Goal: Information Seeking & Learning: Learn about a topic

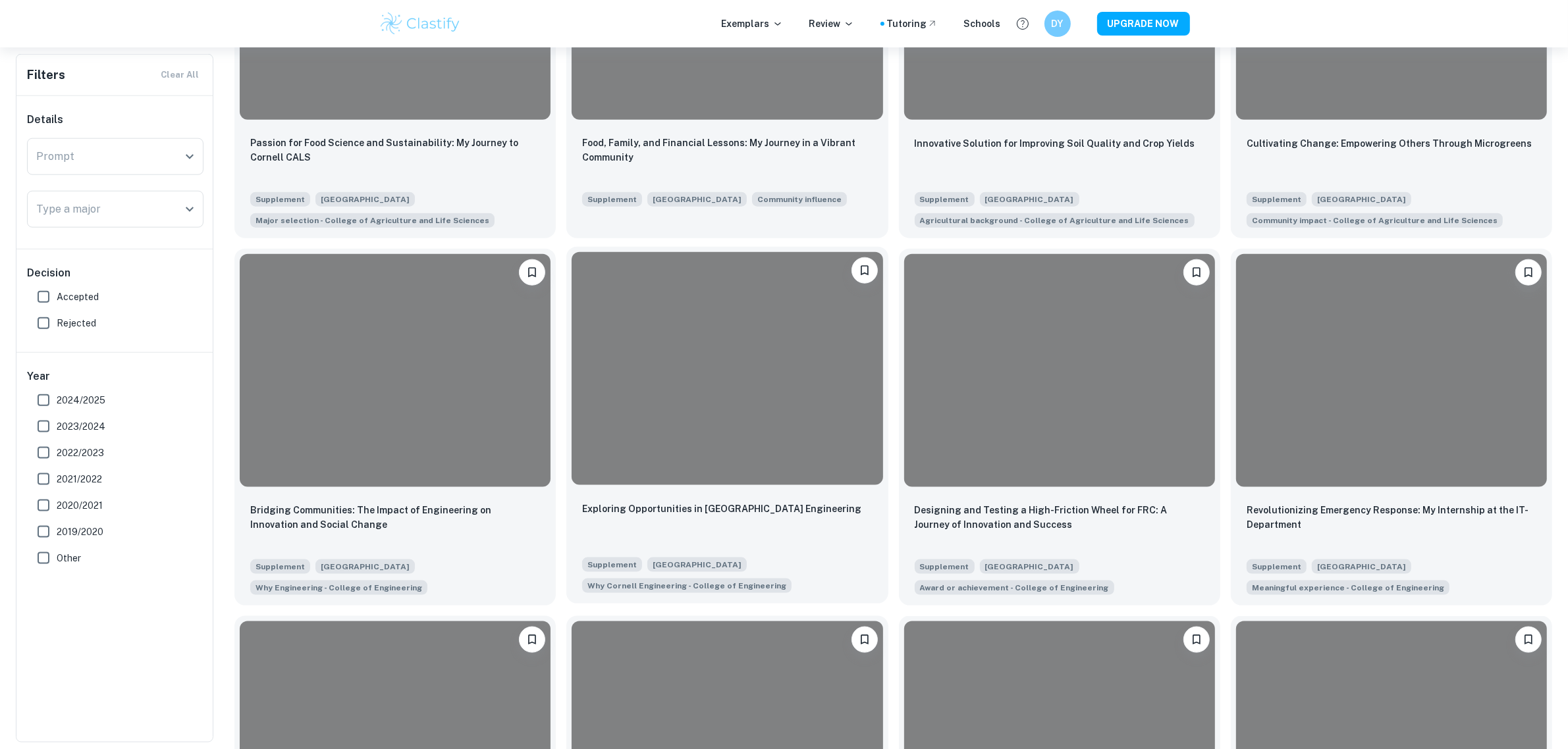
scroll to position [1976, 0]
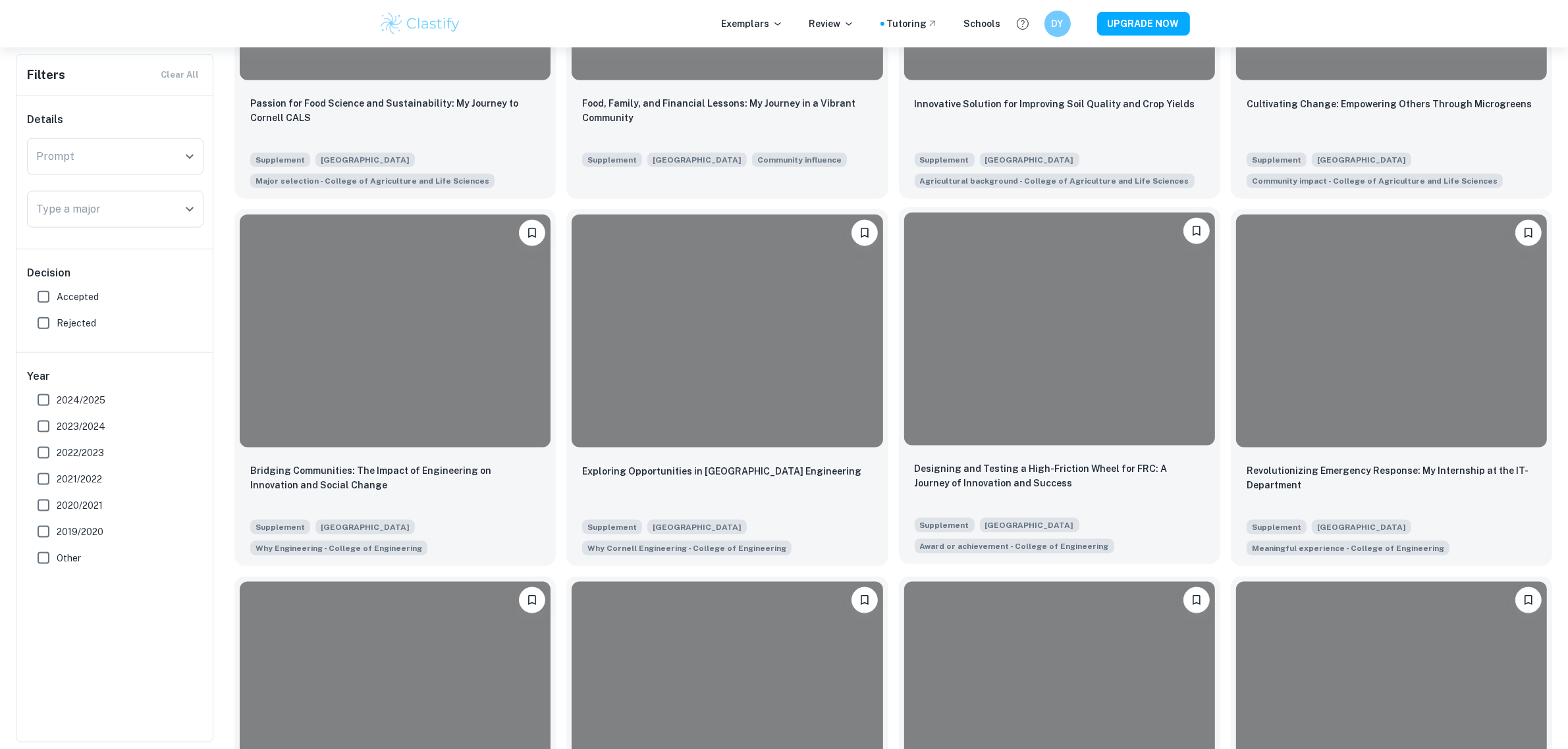
click at [1048, 374] on div at bounding box center [1059, 329] width 311 height 233
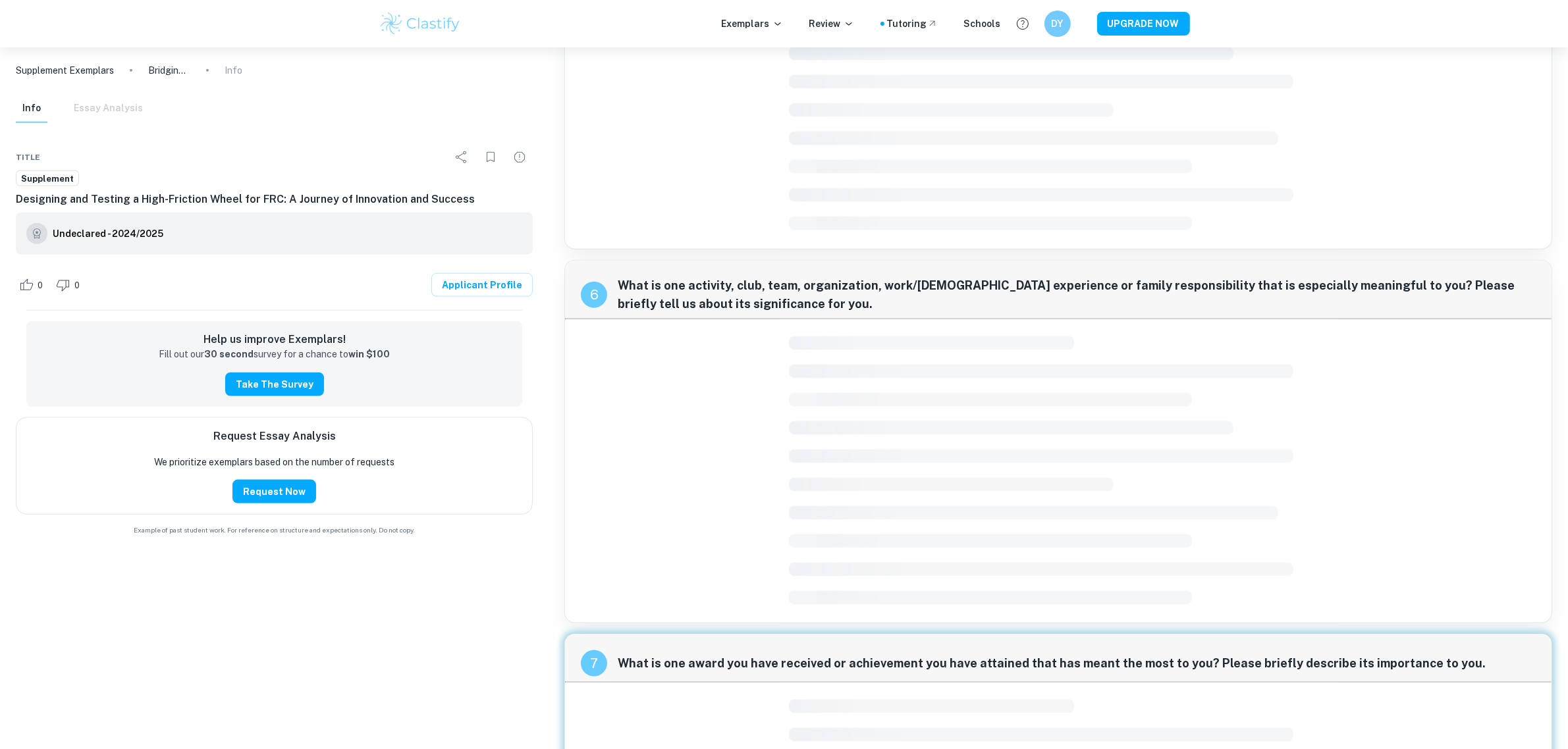
scroll to position [2029, 0]
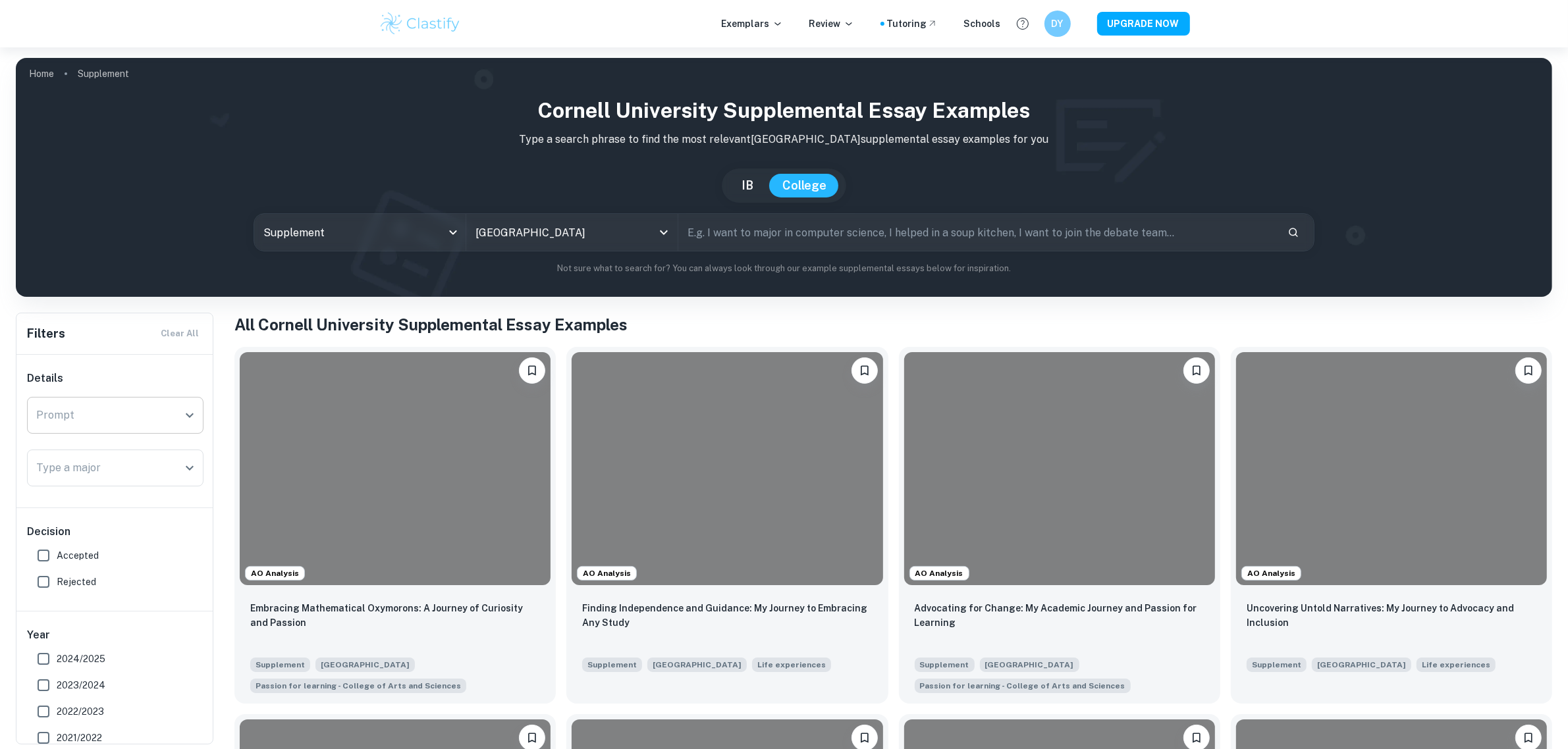
click at [130, 420] on input "Prompt" at bounding box center [105, 415] width 145 height 25
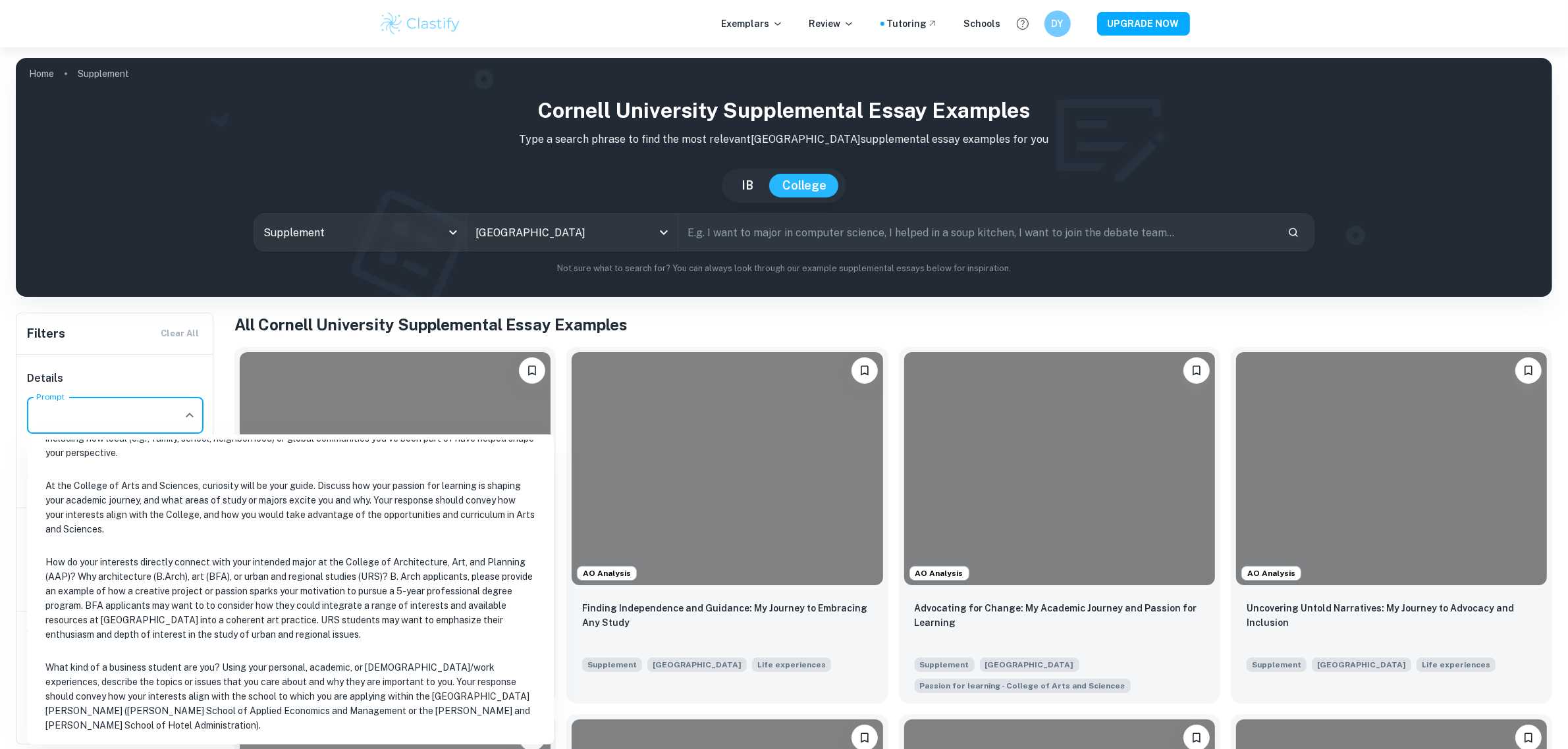
scroll to position [329, 0]
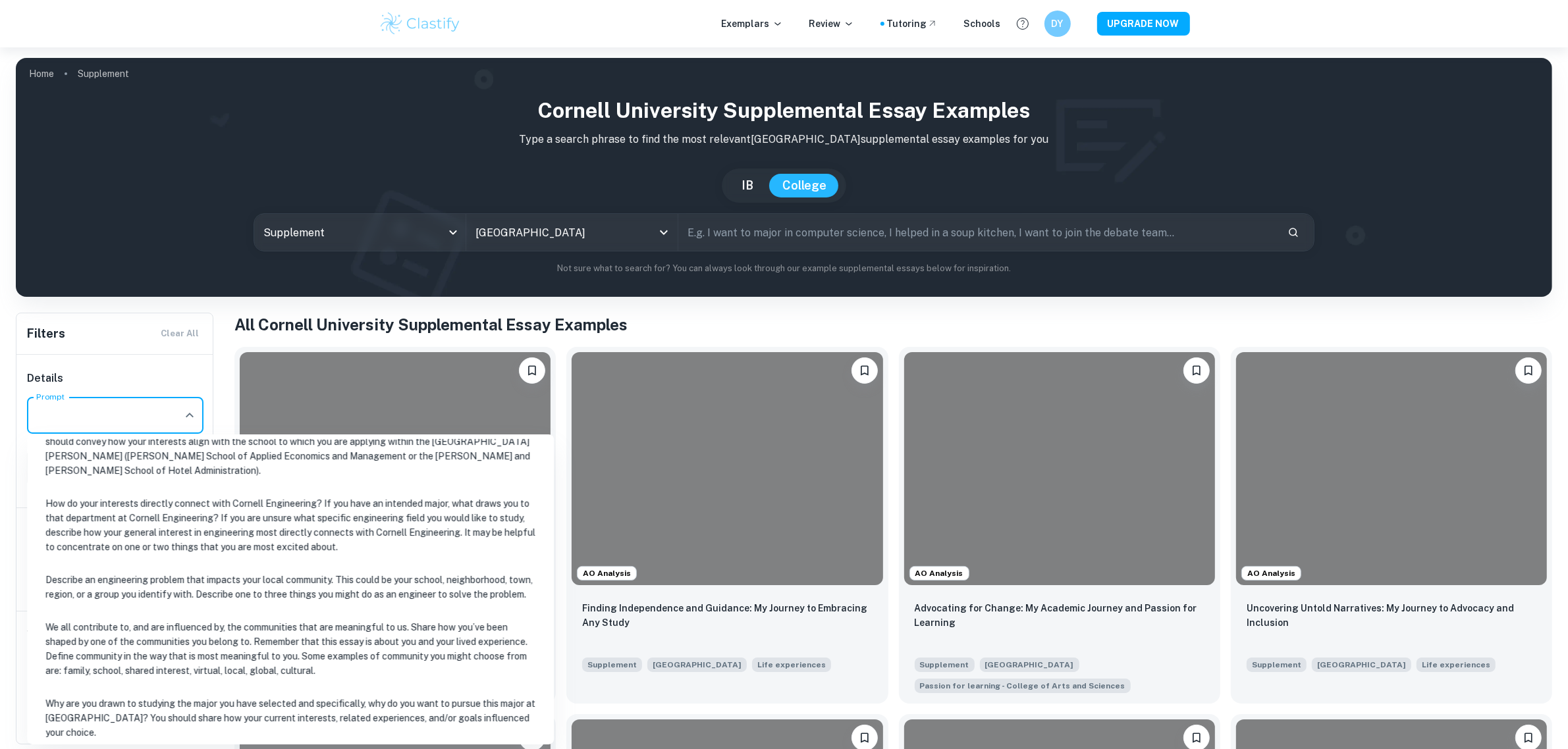
click at [143, 622] on li "We all contribute to, and are influenced by, the communities that are meaningfu…" at bounding box center [290, 649] width 516 height 74
type input "We all contribute to, and are influenced by, the communities that are meaningfu…"
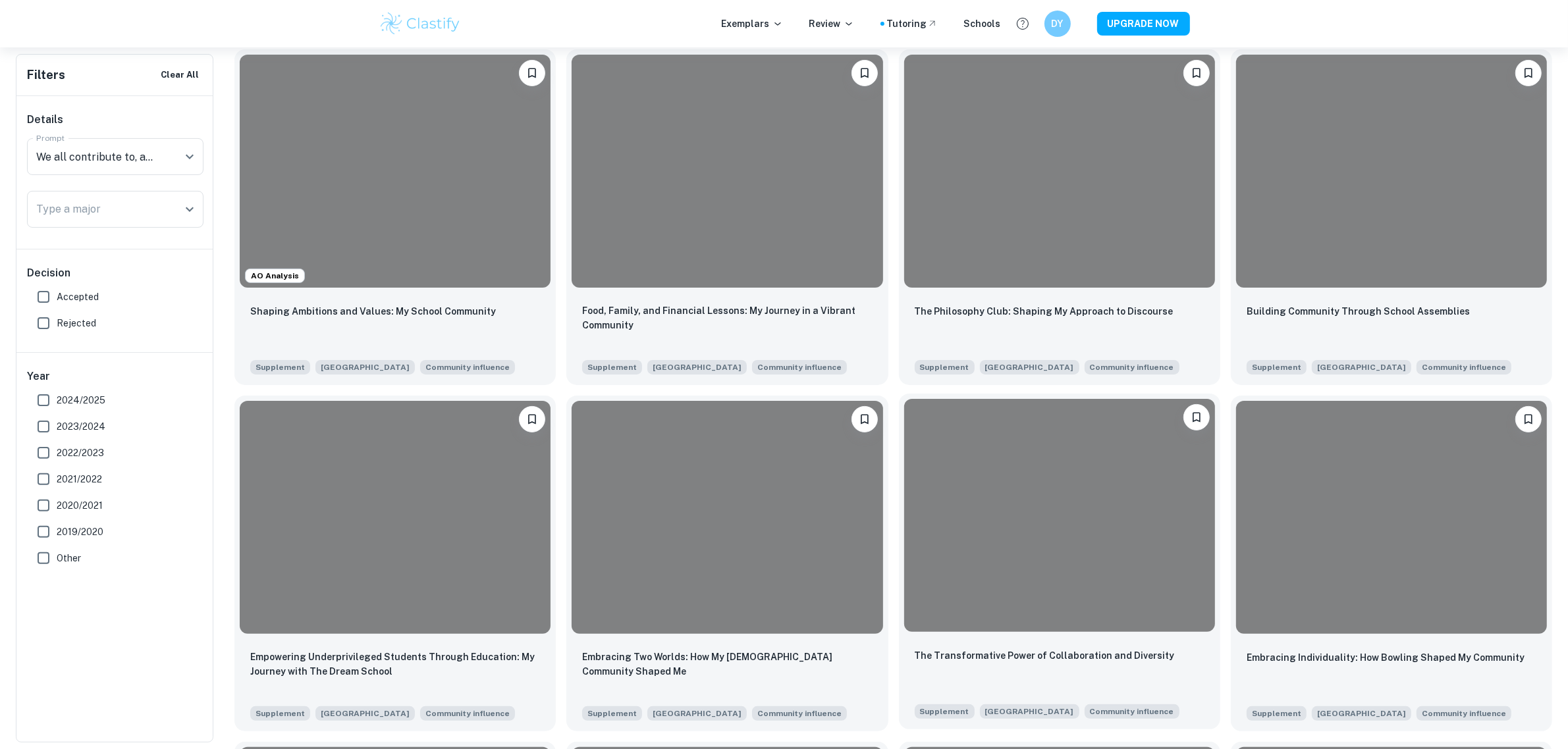
click at [1016, 574] on div at bounding box center [1059, 515] width 311 height 233
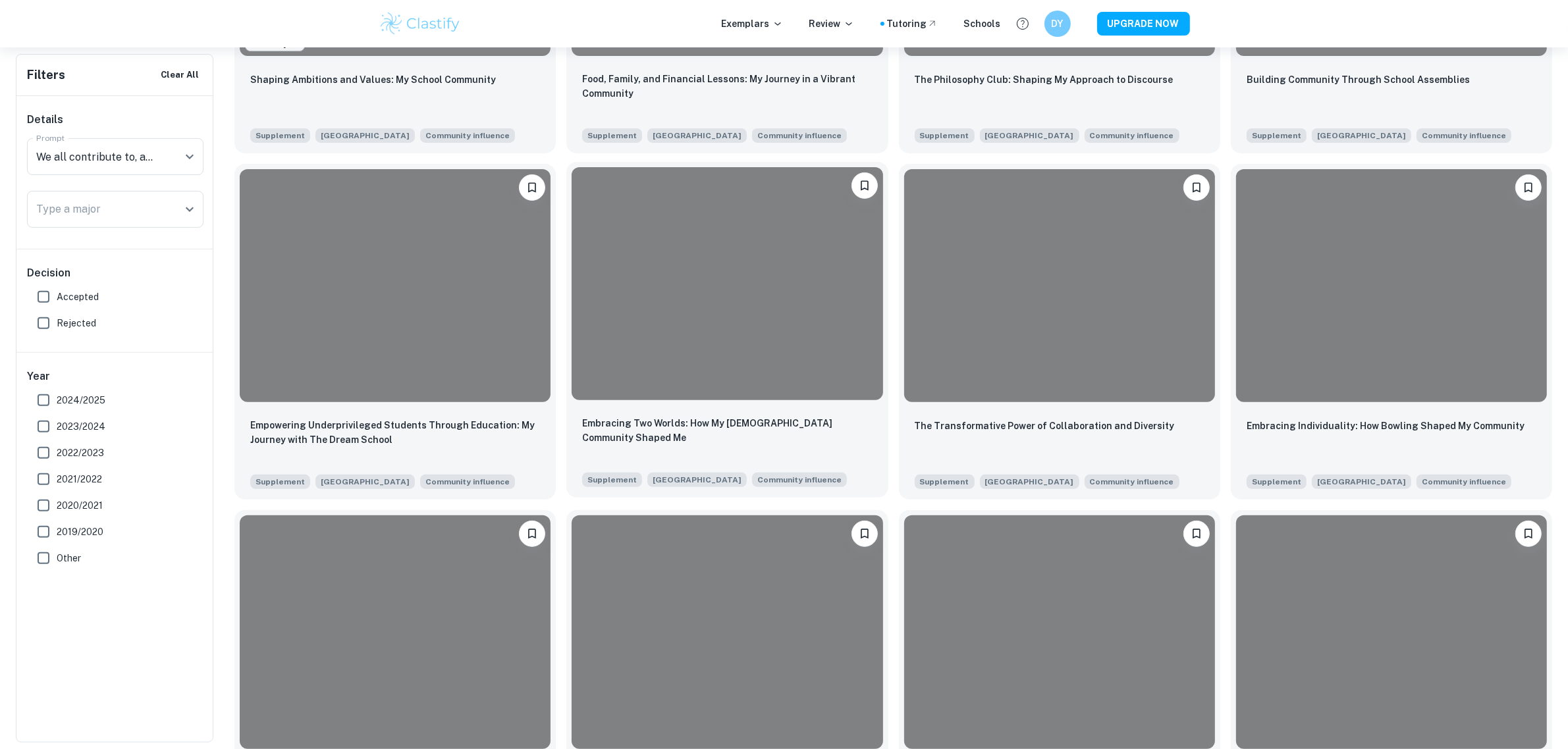
scroll to position [576, 0]
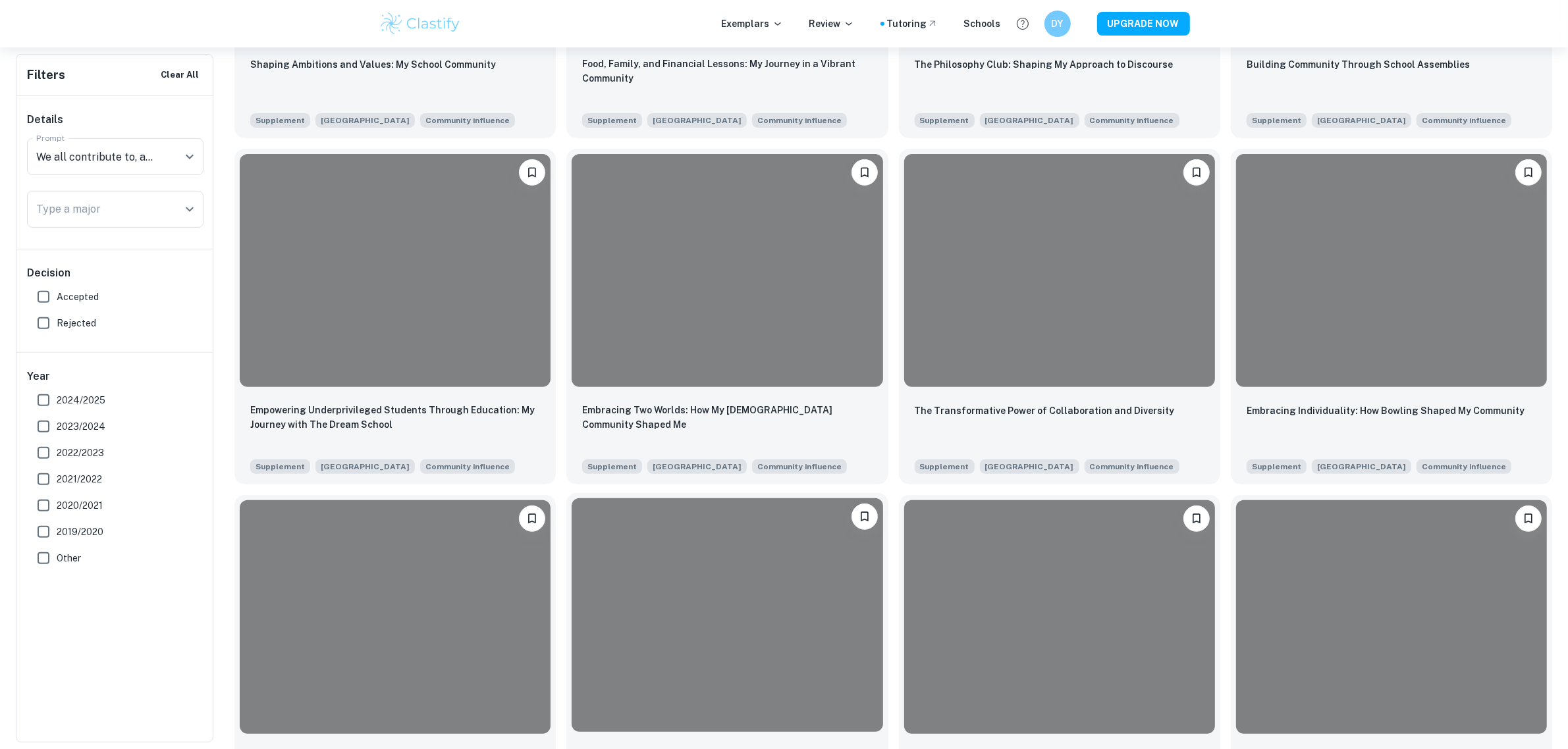
click at [725, 562] on div at bounding box center [727, 614] width 311 height 233
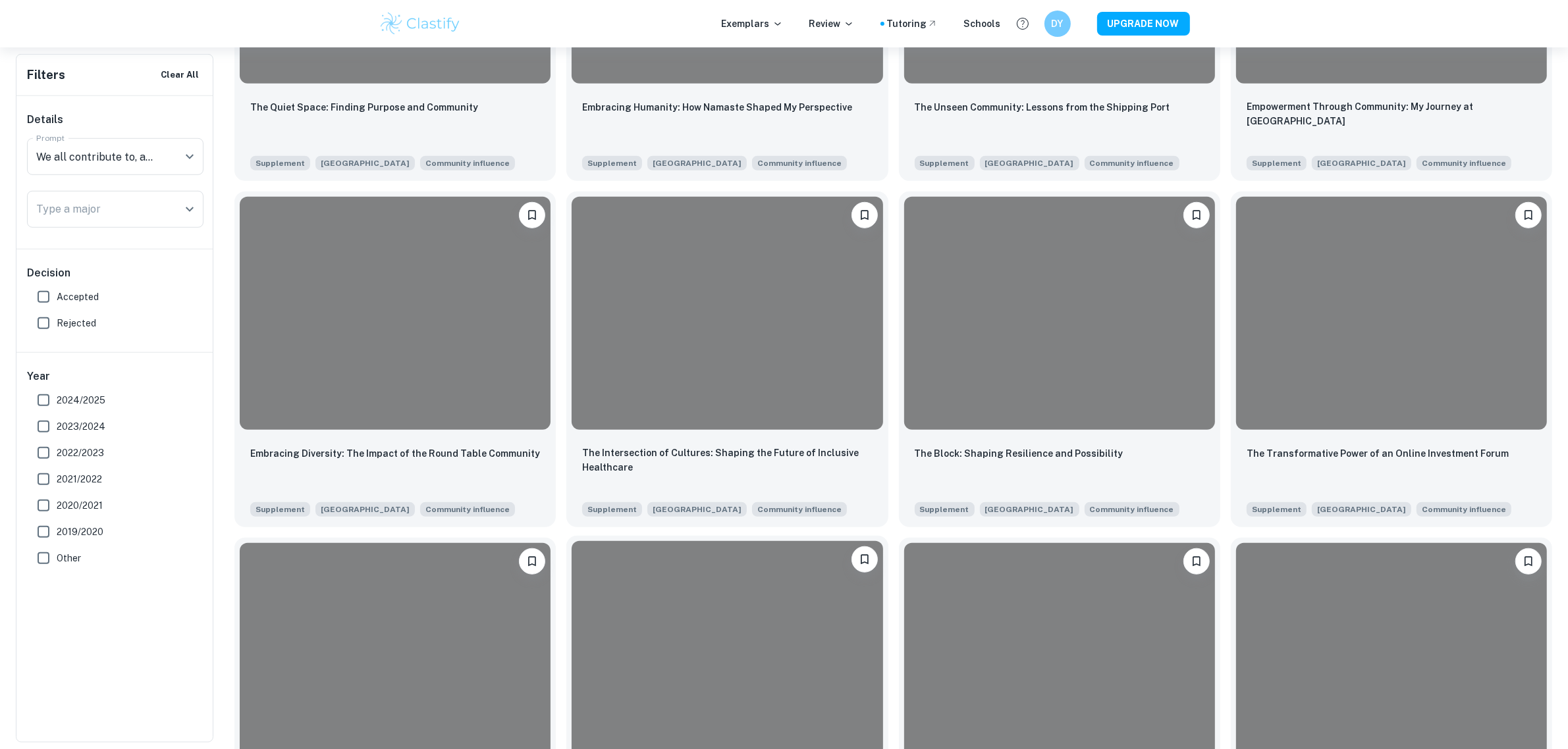
scroll to position [1234, 0]
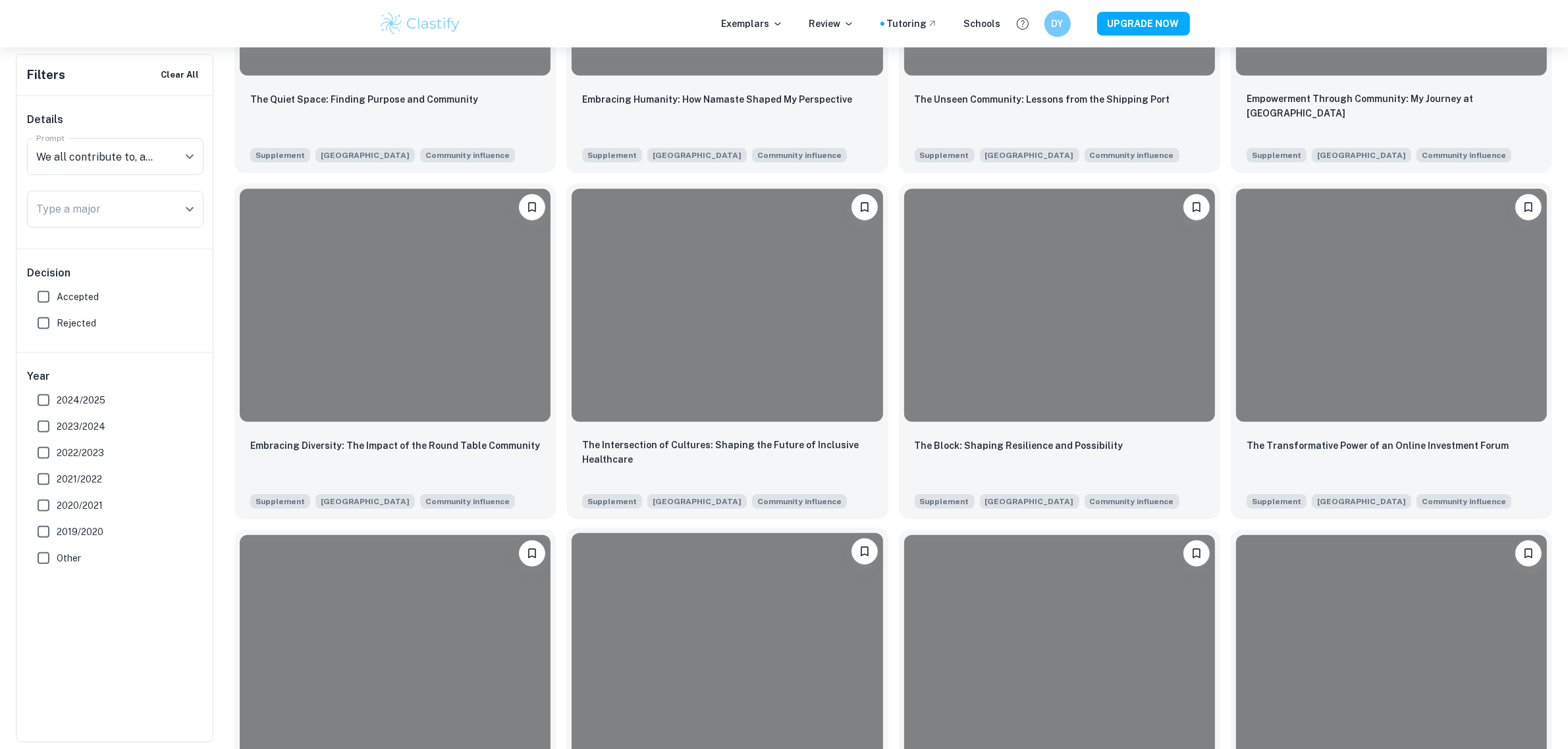
click at [653, 616] on div at bounding box center [727, 649] width 311 height 233
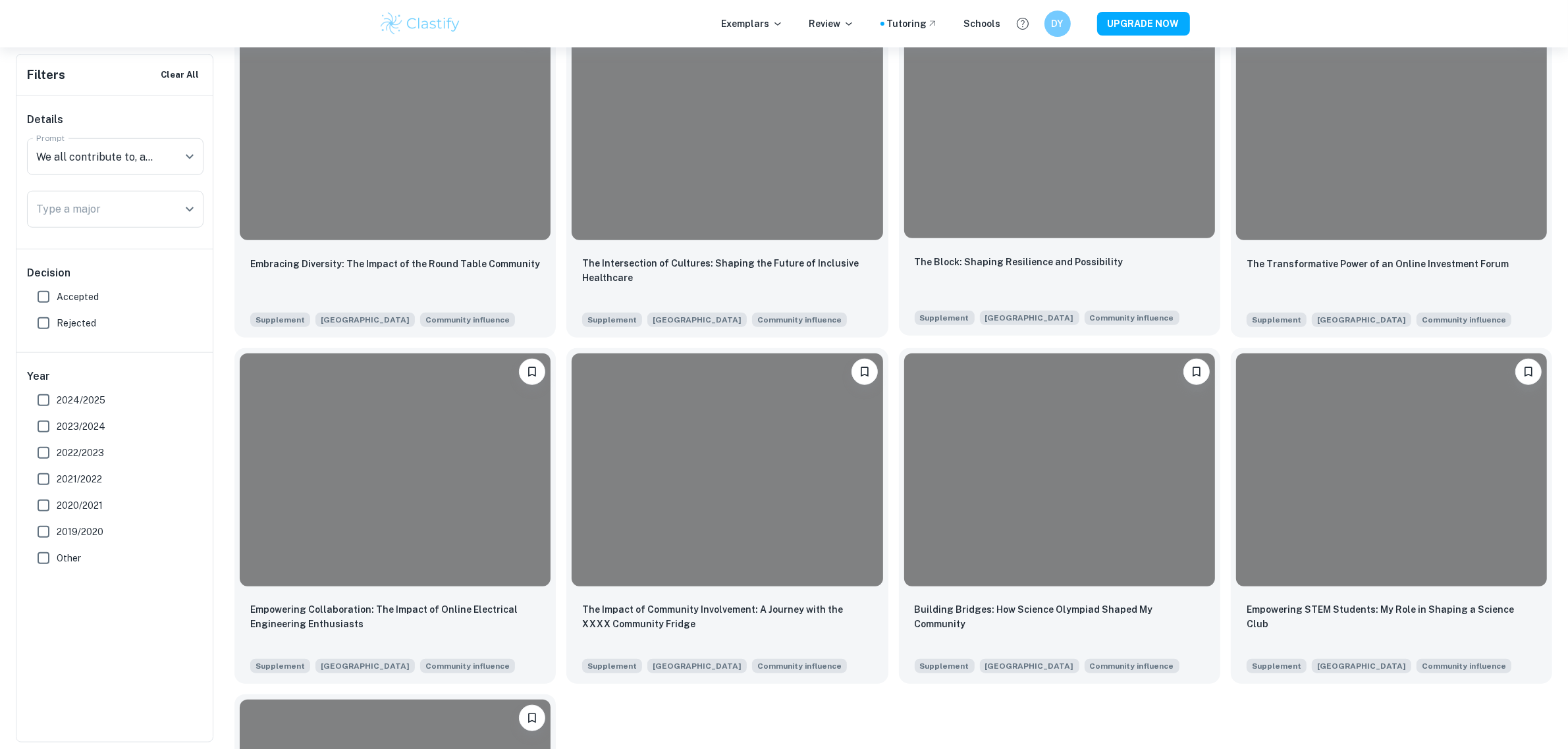
scroll to position [1701, 0]
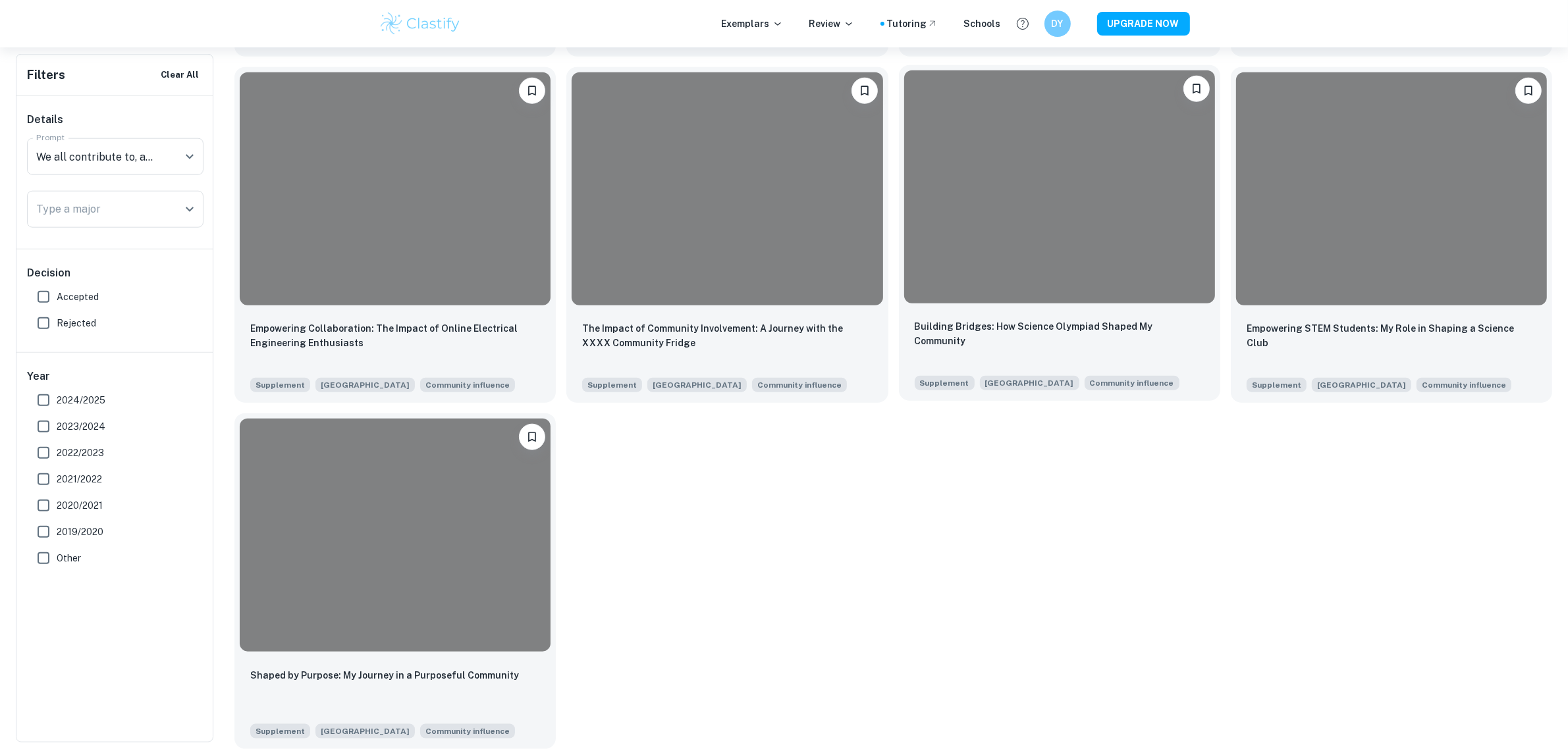
click at [1049, 317] on div "Building Bridges: How Science Olympiad Shaped My Community Supplement Cornell U…" at bounding box center [1059, 355] width 321 height 92
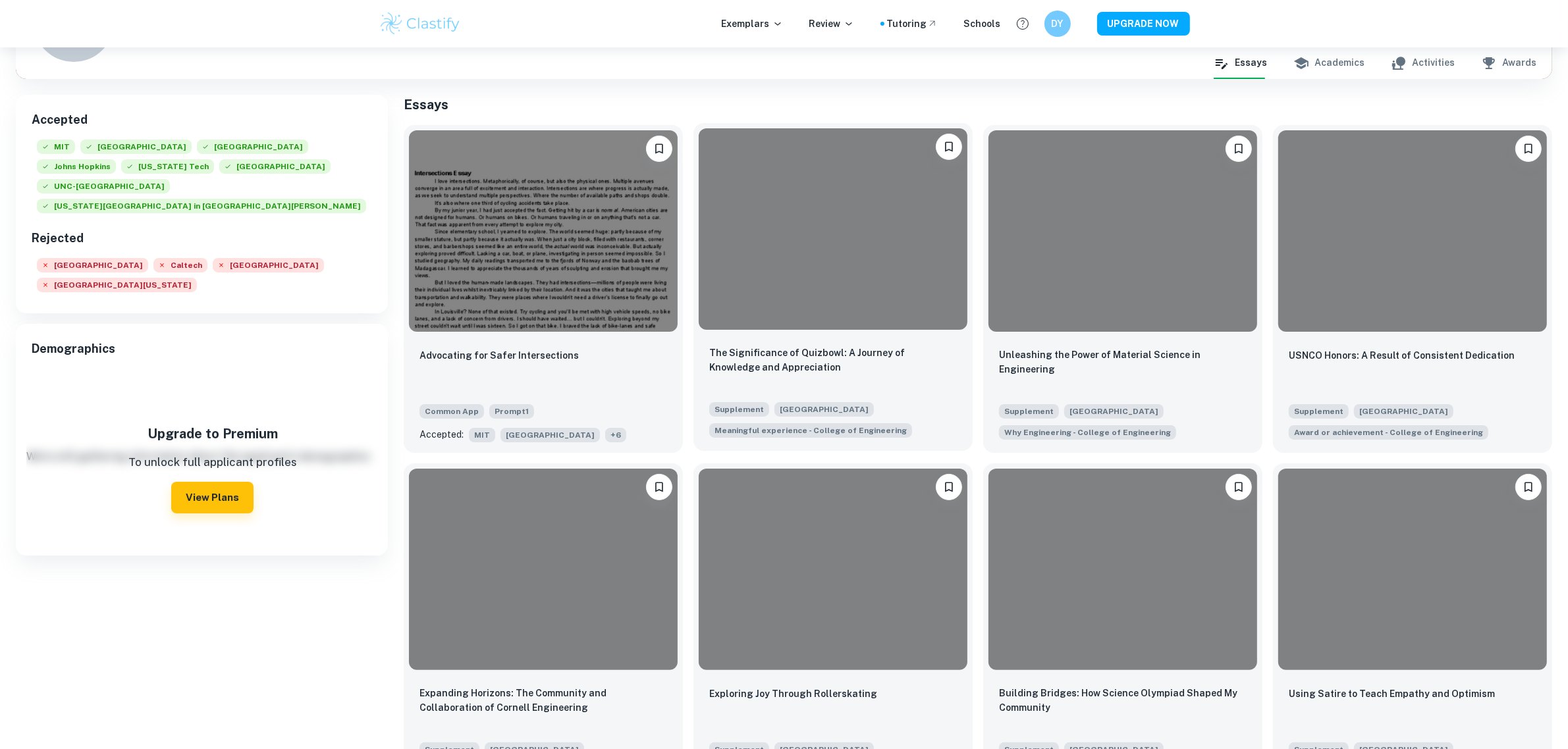
scroll to position [165, 0]
click at [854, 275] on div at bounding box center [833, 228] width 269 height 202
